Goal: Navigation & Orientation: Find specific page/section

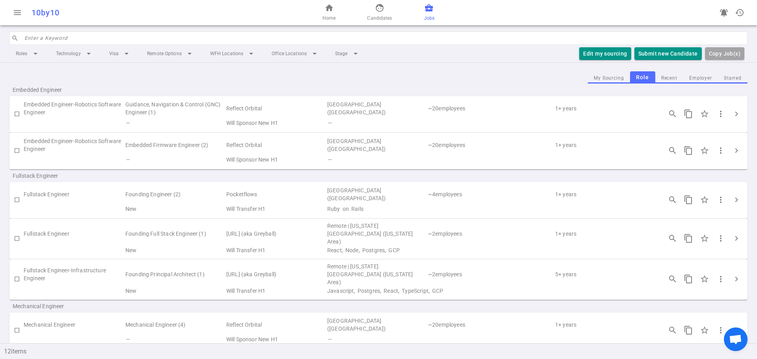
scroll to position [265, 0]
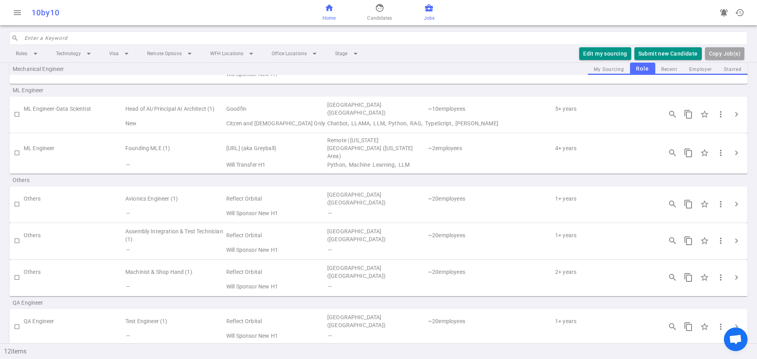
click at [333, 17] on span "Home" at bounding box center [328, 18] width 13 height 8
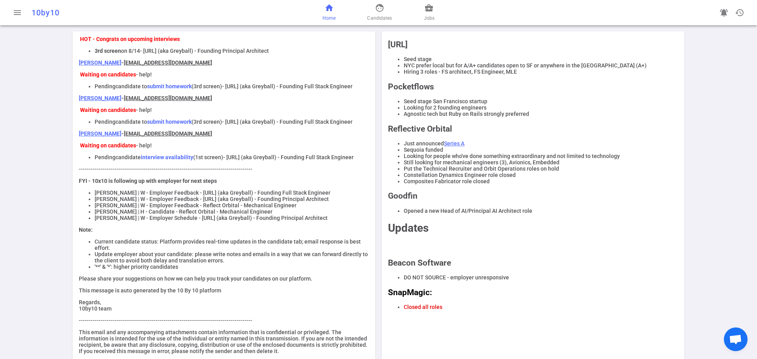
scroll to position [118, 0]
